Goal: Task Accomplishment & Management: Check status

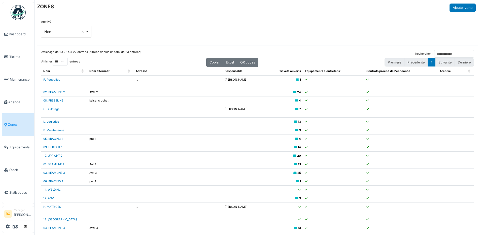
select select "***"
click at [13, 55] on span "Tickets" at bounding box center [20, 56] width 23 height 5
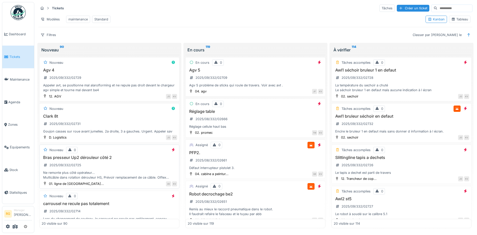
click at [108, 175] on div "Bras presseur Up2 dérouleur côté 2 2025/09/332/02725 Ne remonte plus côté opéra…" at bounding box center [109, 167] width 135 height 25
